Goal: Navigation & Orientation: Find specific page/section

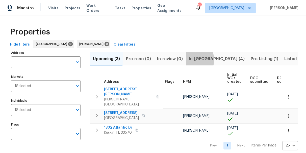
click at [189, 60] on span "In-reno (4)" at bounding box center [217, 59] width 56 height 7
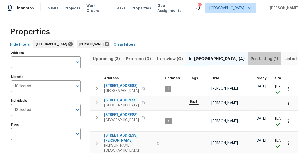
click at [251, 59] on span "Pre-Listing (1)" at bounding box center [265, 59] width 28 height 7
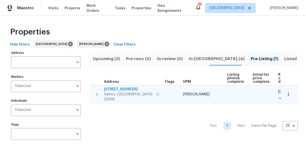
click at [136, 90] on span "[STREET_ADDRESS]" at bounding box center [128, 89] width 49 height 5
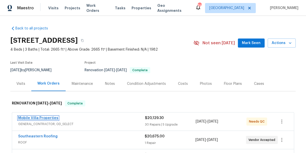
click at [49, 118] on link "Mobile Villa Properties" at bounding box center [38, 119] width 40 height 4
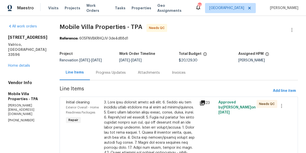
scroll to position [918, 0]
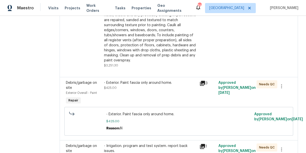
click at [200, 144] on icon at bounding box center [202, 146] width 5 height 5
